Goal: Information Seeking & Learning: Understand process/instructions

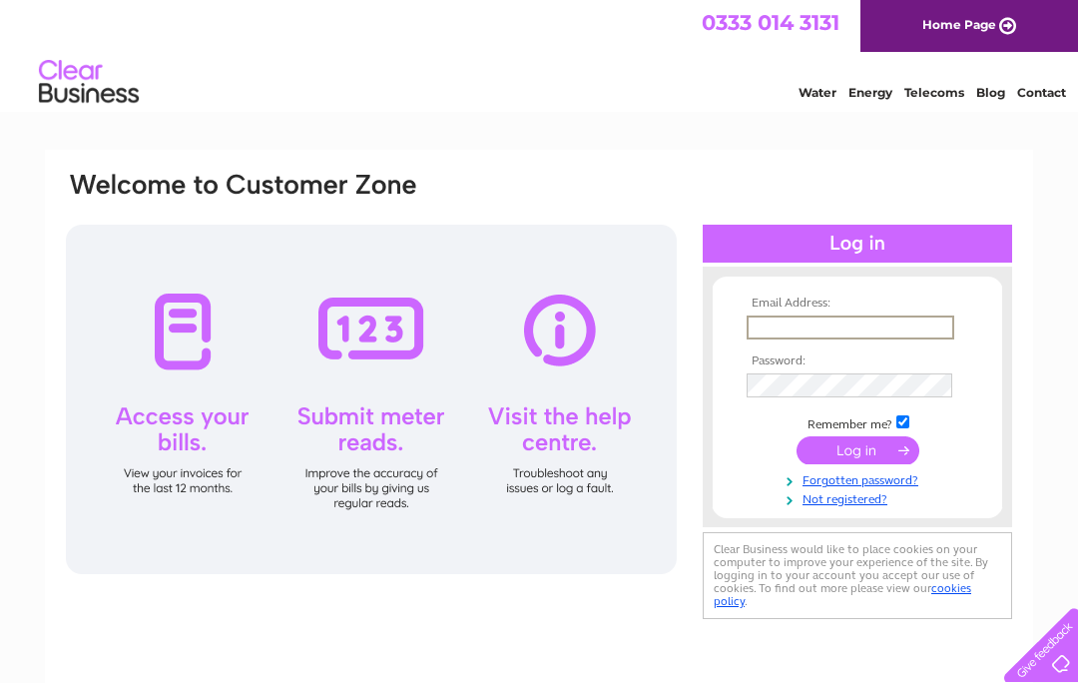
type input "mrnelson@talktalk.net"
click at [857, 451] on input "submit" at bounding box center [857, 450] width 123 height 28
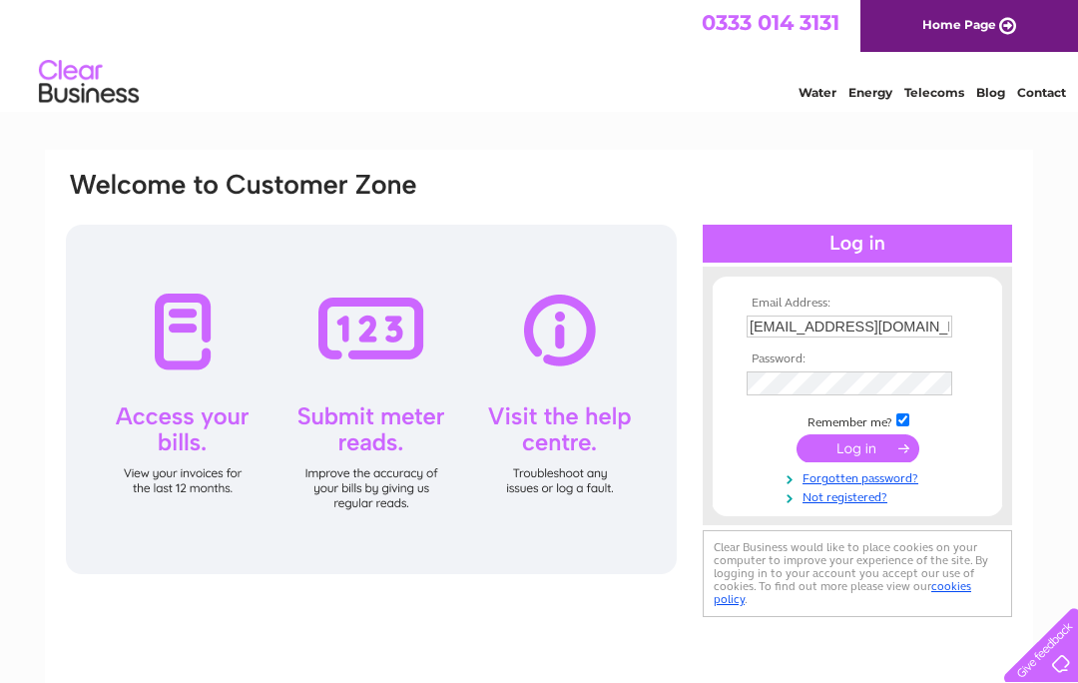
click at [838, 449] on input "submit" at bounding box center [857, 448] width 123 height 28
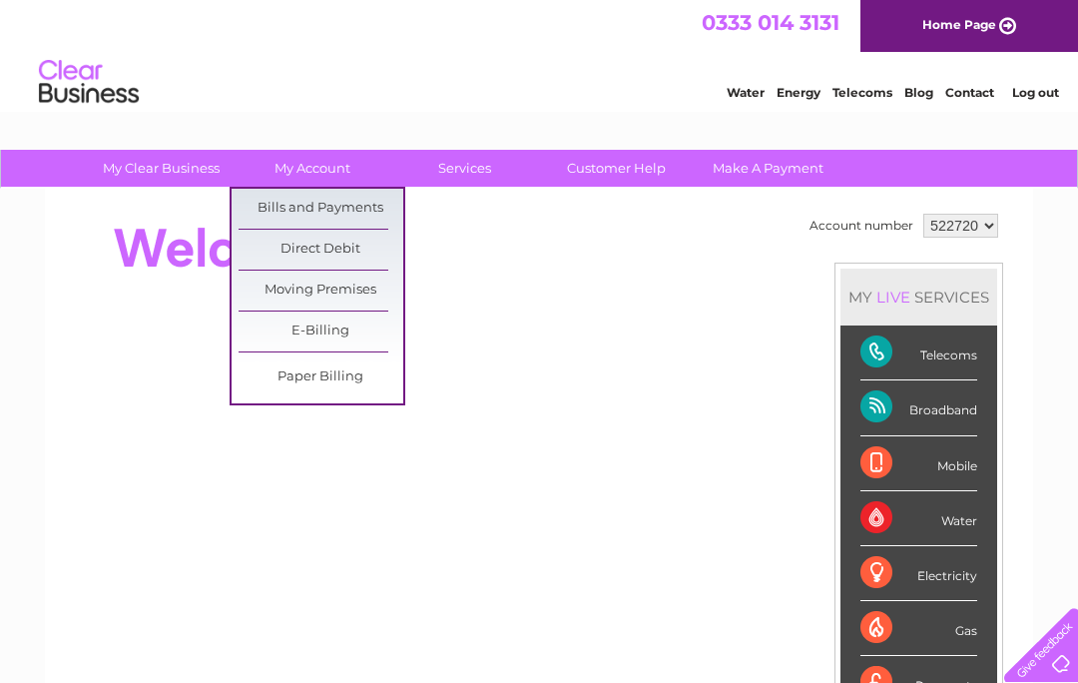
click at [298, 198] on link "Bills and Payments" at bounding box center [321, 209] width 165 height 40
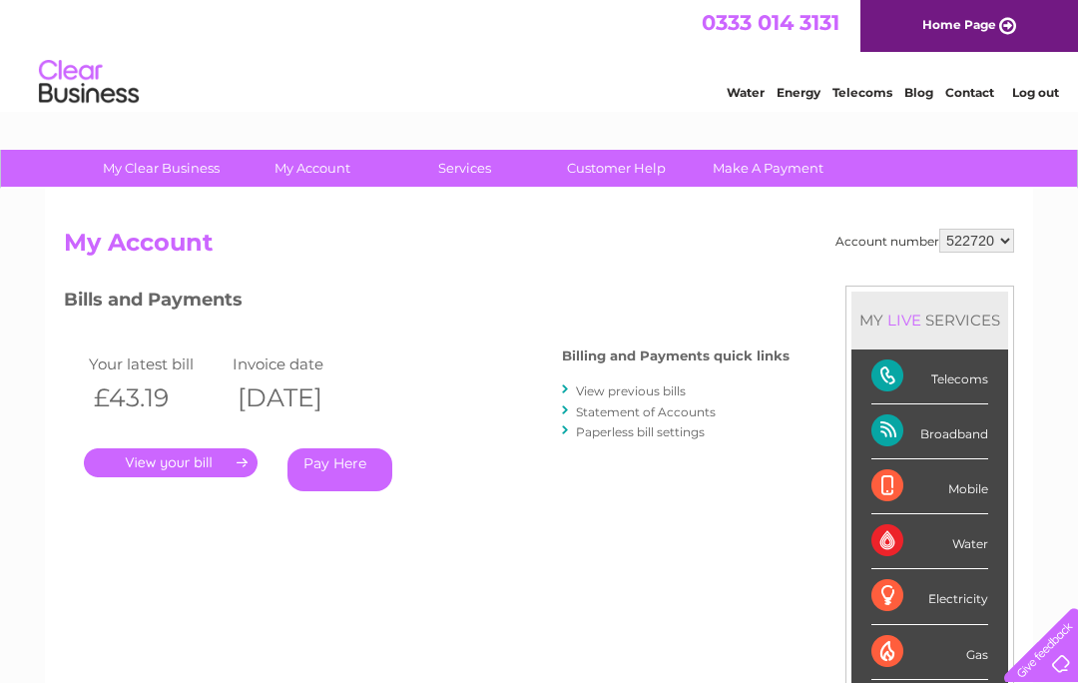
click at [628, 392] on link "View previous bills" at bounding box center [631, 390] width 110 height 15
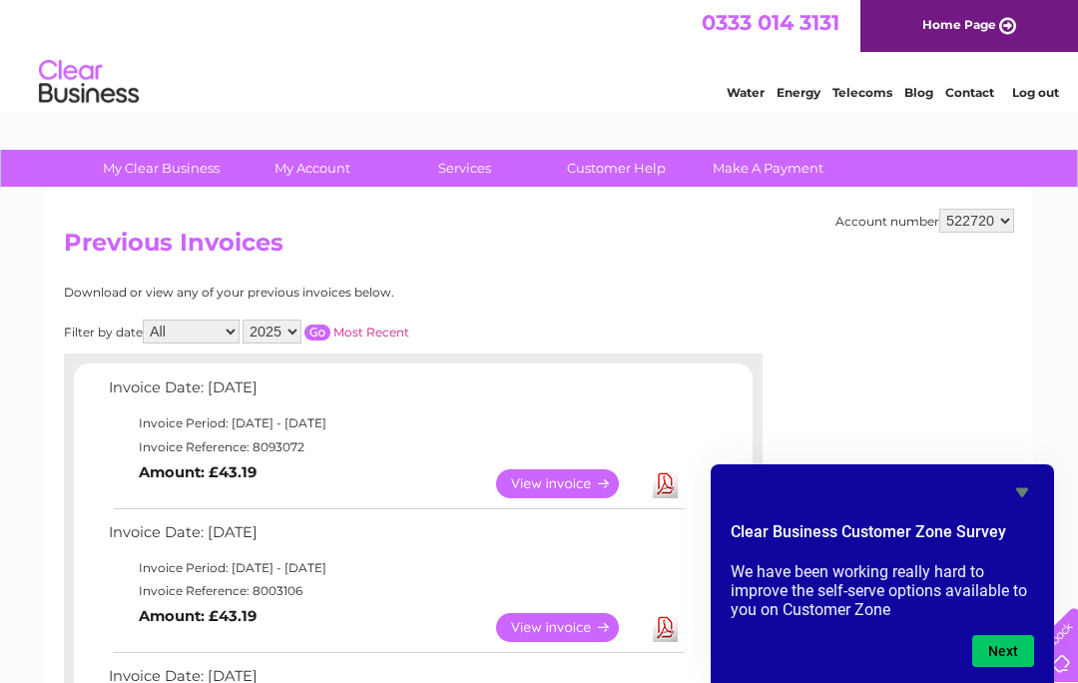
click at [962, 99] on link "Contact" at bounding box center [969, 92] width 49 height 15
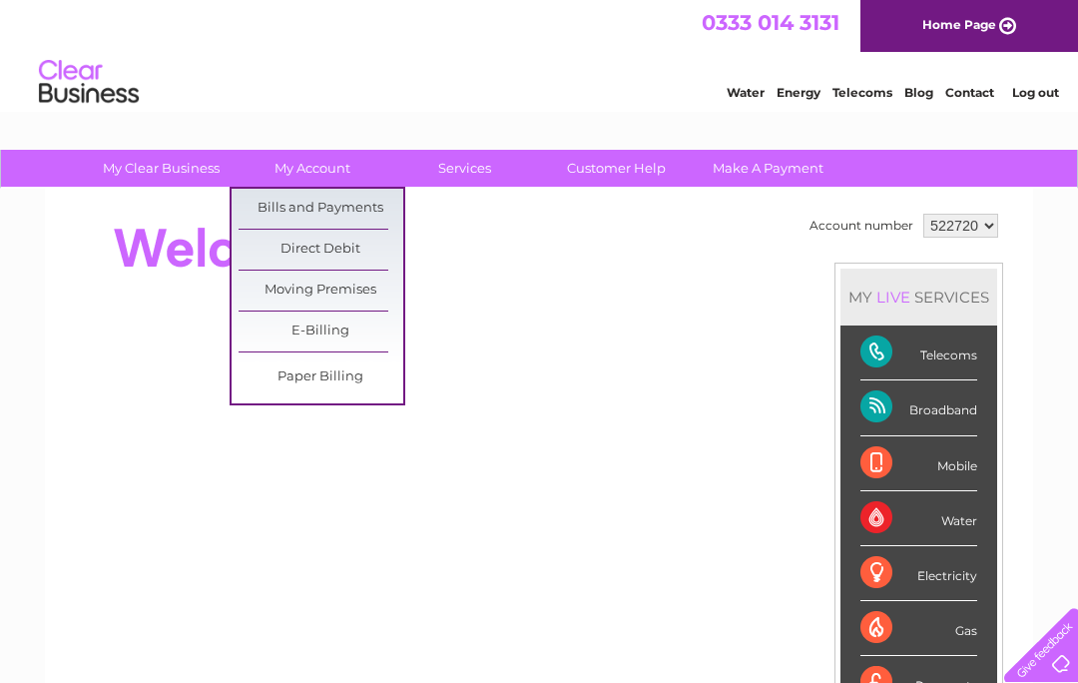
click at [354, 214] on link "Bills and Payments" at bounding box center [321, 209] width 165 height 40
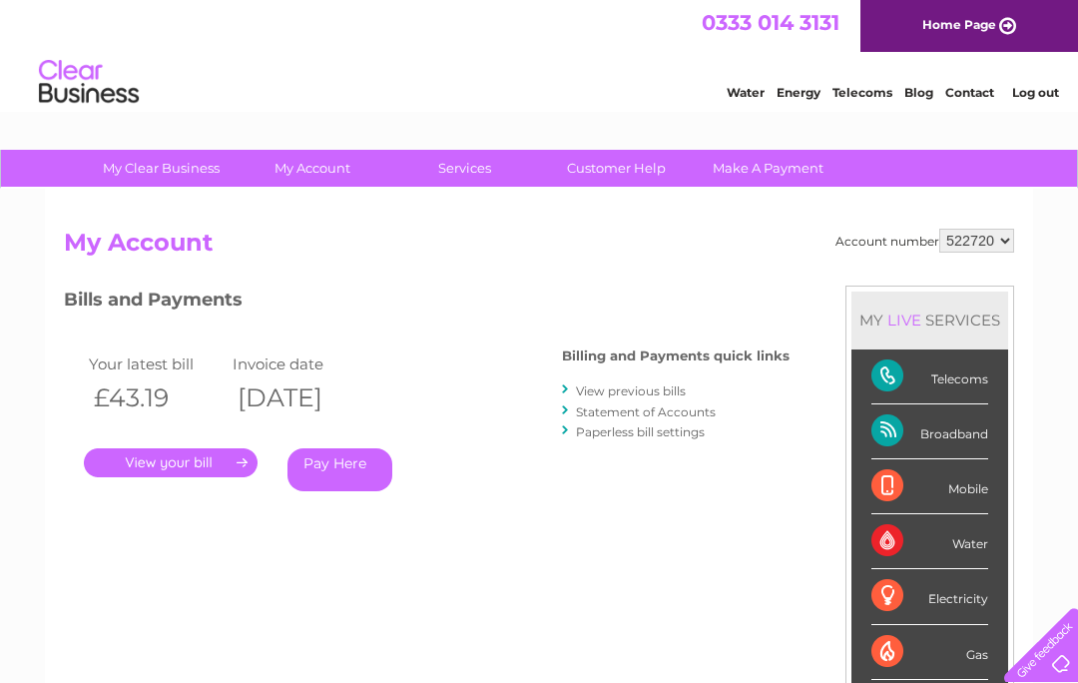
click at [625, 161] on link "Customer Help" at bounding box center [616, 168] width 165 height 37
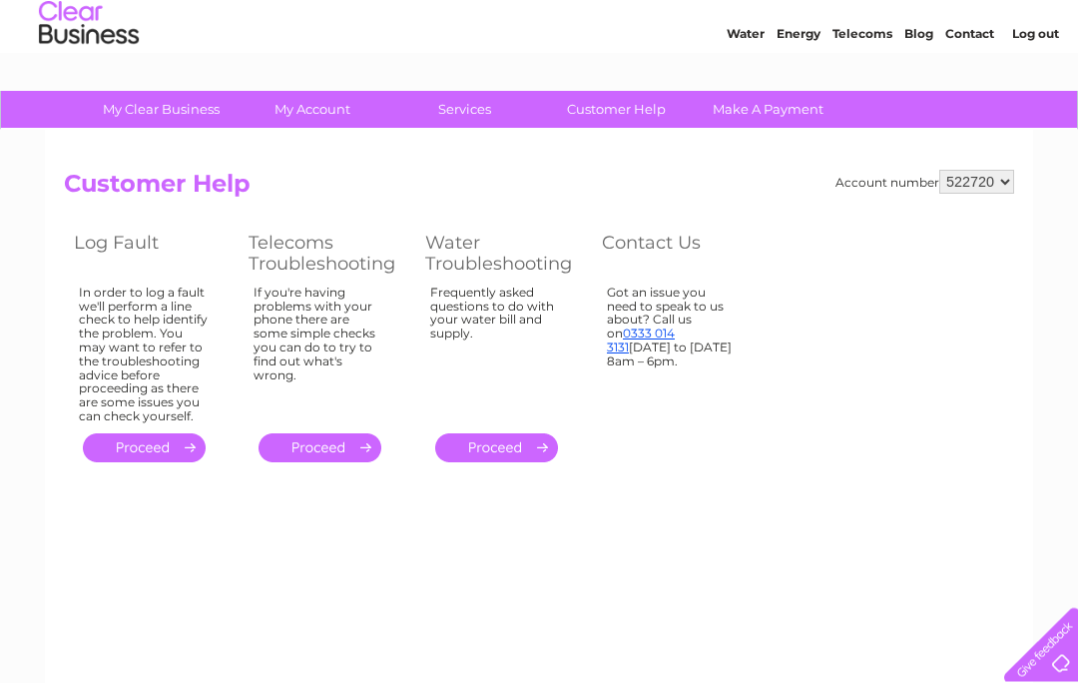
scroll to position [59, 0]
click at [509, 433] on link "." at bounding box center [496, 447] width 123 height 29
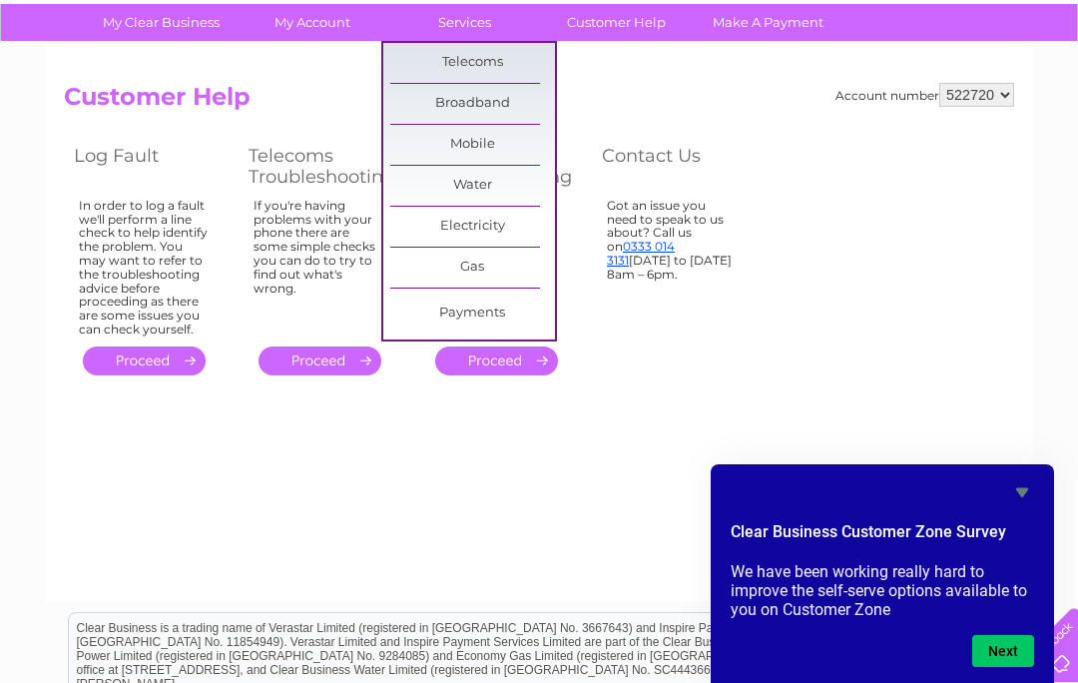
click at [613, 28] on link "Customer Help" at bounding box center [616, 22] width 165 height 37
